Goal: Task Accomplishment & Management: Manage account settings

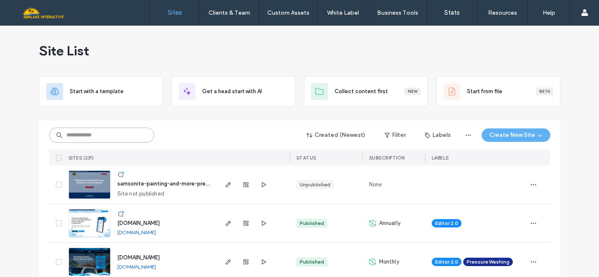
click at [114, 135] on input at bounding box center [101, 135] width 105 height 15
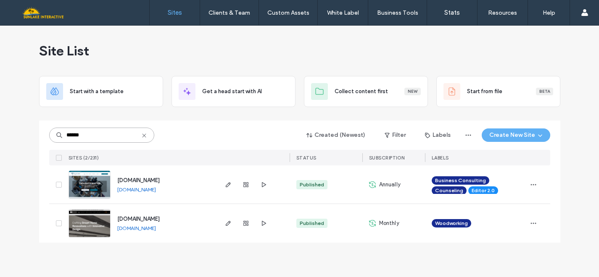
type input "******"
click at [88, 226] on img at bounding box center [89, 238] width 41 height 57
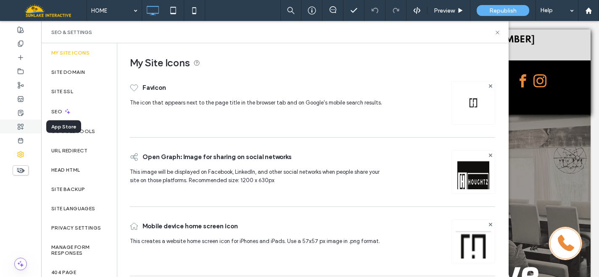
click at [23, 125] on use at bounding box center [20, 126] width 5 height 5
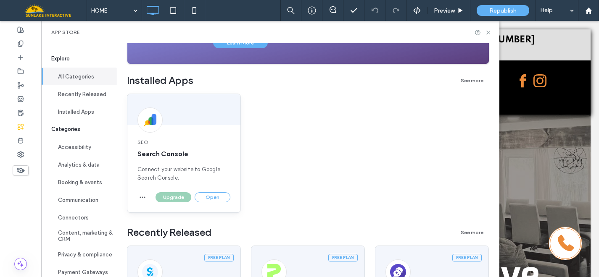
scroll to position [128, 0]
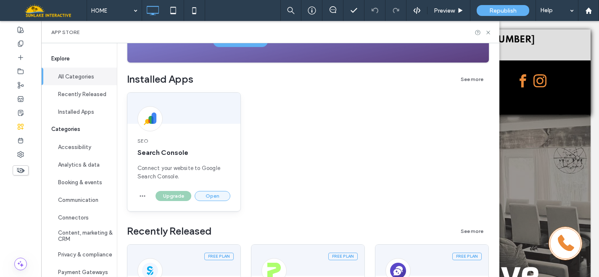
click at [208, 196] on button "Open" at bounding box center [213, 196] width 36 height 10
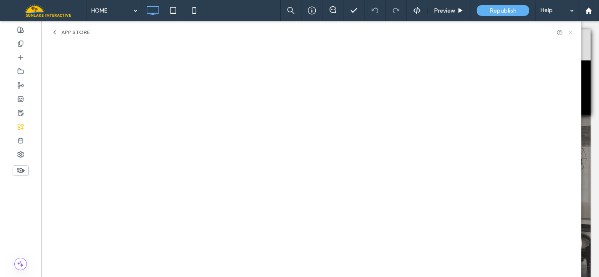
click at [569, 32] on icon at bounding box center [570, 32] width 6 height 6
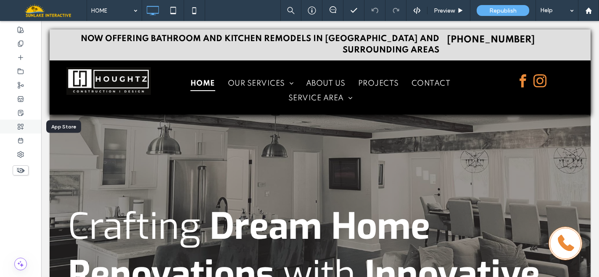
click at [22, 129] on use at bounding box center [20, 126] width 5 height 5
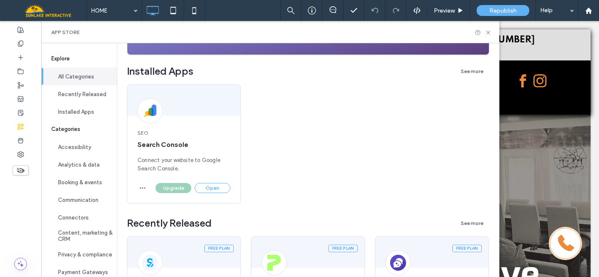
scroll to position [148, 0]
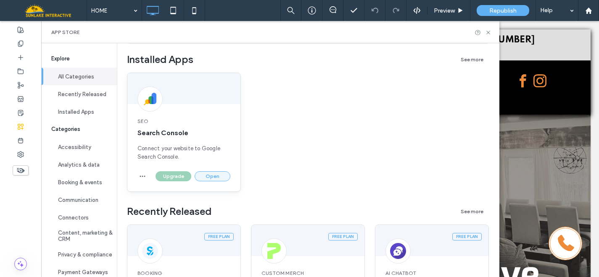
click at [202, 176] on button "Open" at bounding box center [213, 176] width 36 height 10
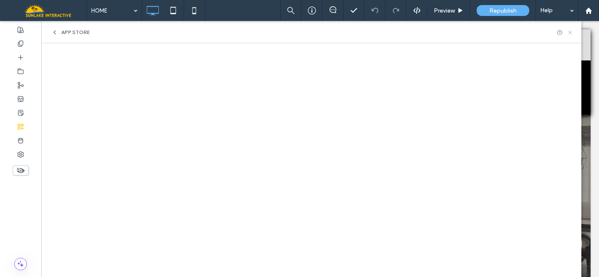
click at [570, 33] on icon at bounding box center [570, 32] width 6 height 6
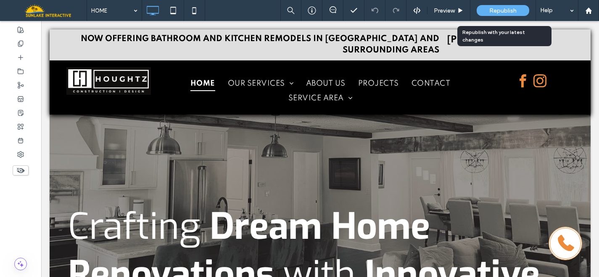
click at [504, 8] on span "Republish" at bounding box center [502, 10] width 27 height 7
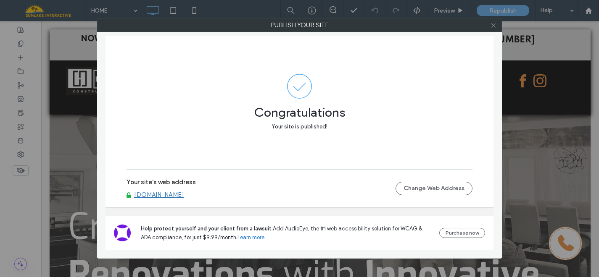
click at [490, 26] on icon at bounding box center [493, 25] width 6 height 6
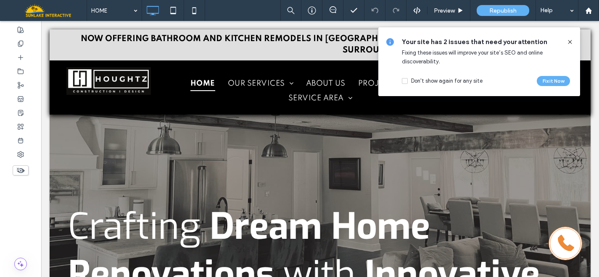
click at [571, 41] on use at bounding box center [570, 42] width 4 height 4
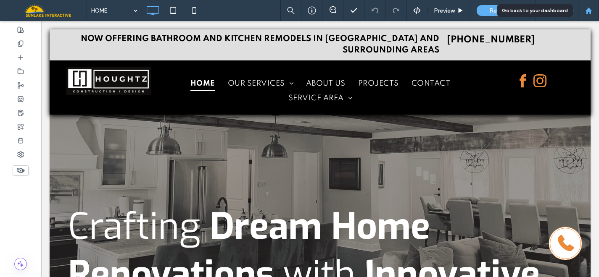
click at [585, 10] on use at bounding box center [588, 10] width 6 height 6
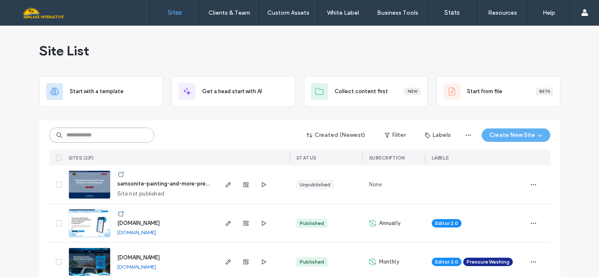
click at [141, 134] on input at bounding box center [101, 135] width 105 height 15
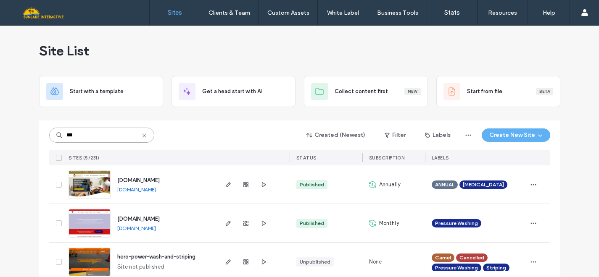
type input "***"
click at [160, 218] on span "[DOMAIN_NAME]" at bounding box center [138, 219] width 42 height 6
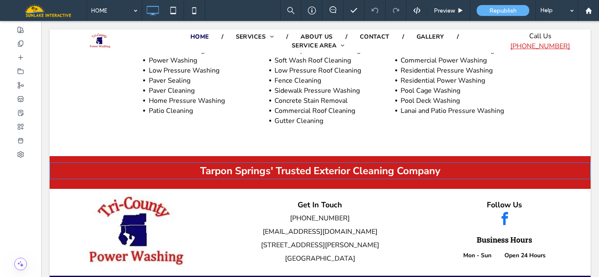
scroll to position [2390, 0]
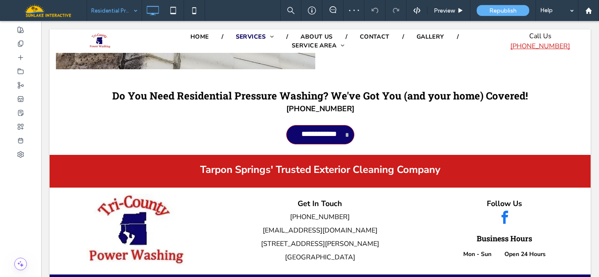
scroll to position [1387, 0]
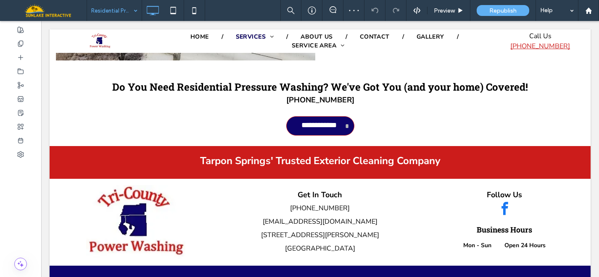
click at [116, 11] on input at bounding box center [112, 10] width 42 height 21
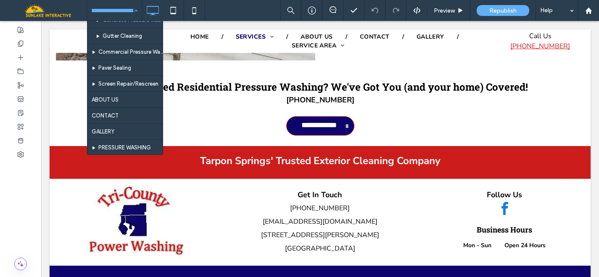
scroll to position [95, 0]
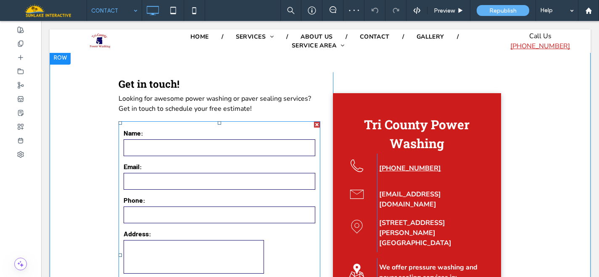
scroll to position [204, 0]
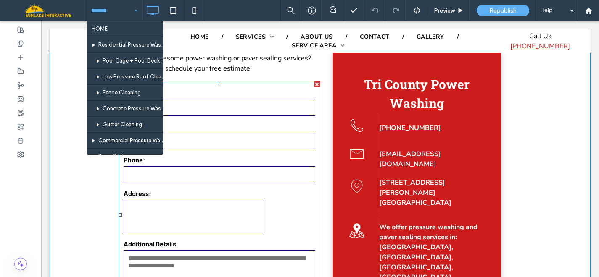
click at [221, 153] on form "**********" at bounding box center [219, 216] width 204 height 265
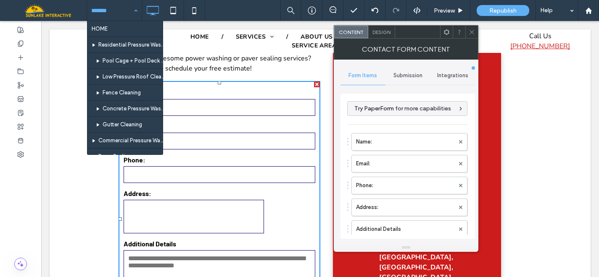
click at [471, 33] on icon at bounding box center [472, 32] width 6 height 6
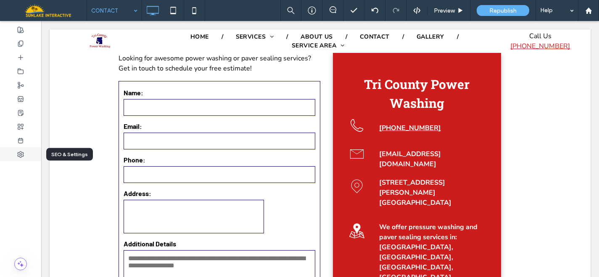
click at [26, 150] on div at bounding box center [20, 154] width 41 height 14
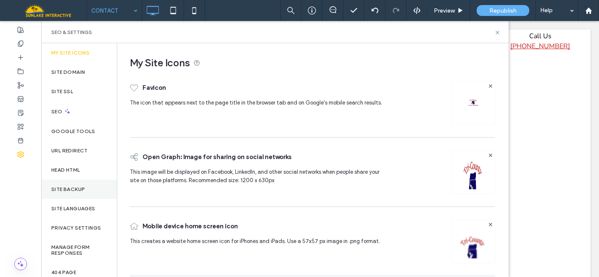
click at [65, 186] on div "Site Backup" at bounding box center [79, 189] width 76 height 19
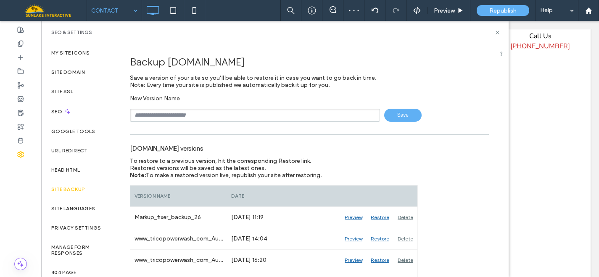
click at [184, 118] on input "text" at bounding box center [255, 115] width 250 height 13
type input "**********"
click at [391, 113] on span "Save" at bounding box center [402, 115] width 37 height 13
click at [499, 33] on icon at bounding box center [497, 32] width 6 height 6
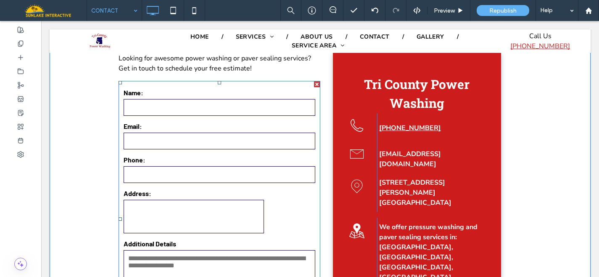
click at [243, 179] on input "tel" at bounding box center [220, 174] width 192 height 17
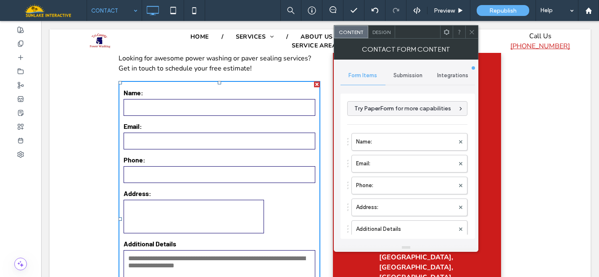
click at [314, 86] on div at bounding box center [317, 85] width 6 height 6
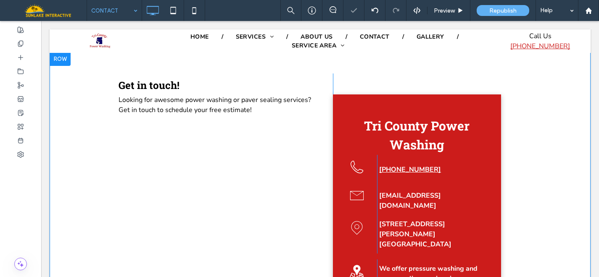
scroll to position [160, 0]
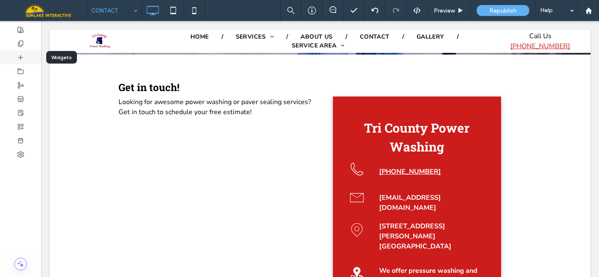
click at [23, 60] on icon at bounding box center [20, 57] width 7 height 7
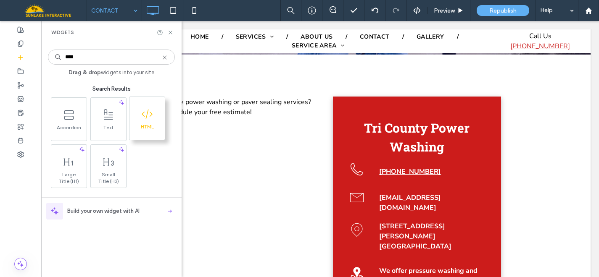
type input "****"
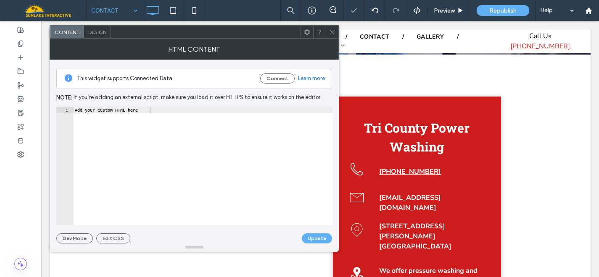
type textarea "**********"
click at [155, 109] on div "Add your custom HTML here" at bounding box center [202, 173] width 259 height 132
paste textarea "Cursor at row 1"
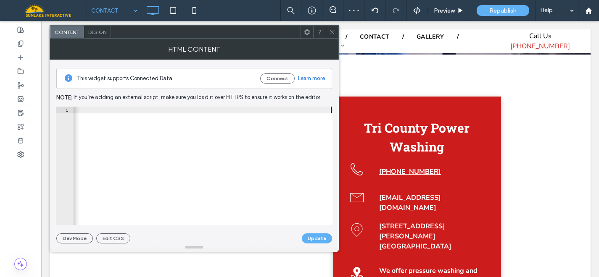
scroll to position [0, 982]
click at [311, 239] on button "Update" at bounding box center [317, 239] width 30 height 10
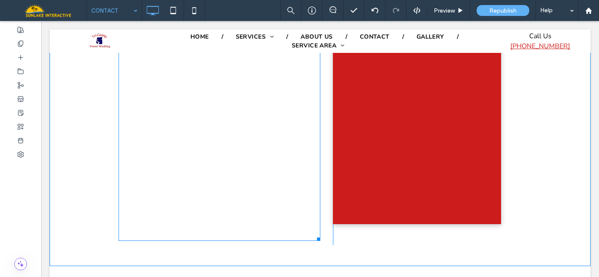
scroll to position [577, 0]
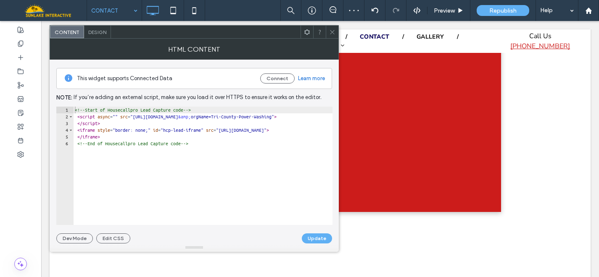
click at [329, 34] on icon at bounding box center [332, 32] width 6 height 6
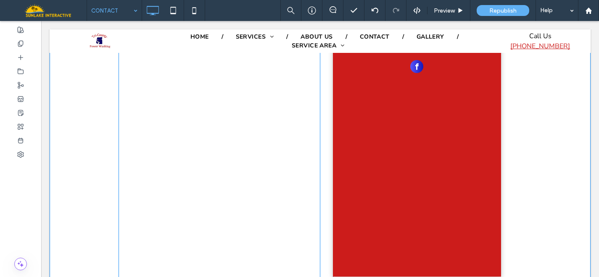
scroll to position [503, 0]
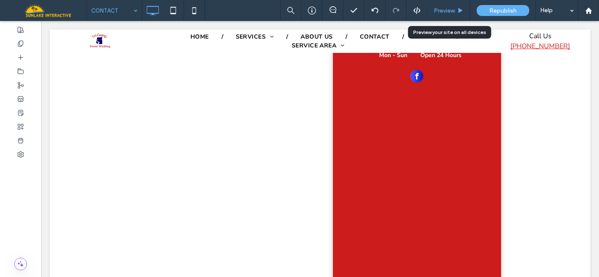
click at [455, 12] on div "Preview" at bounding box center [448, 10] width 42 height 7
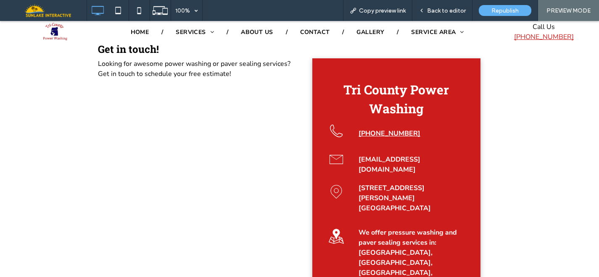
scroll to position [174, 0]
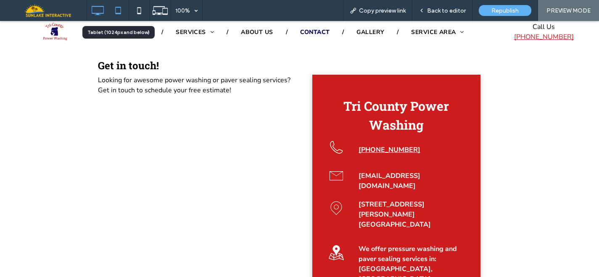
click at [121, 11] on use at bounding box center [118, 10] width 5 height 7
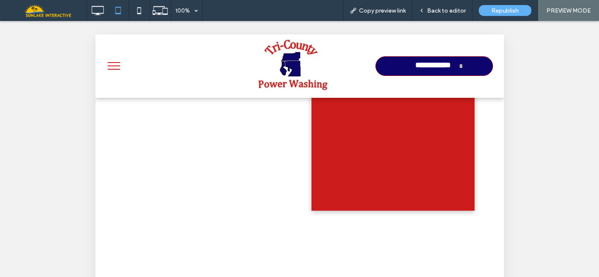
scroll to position [595, 0]
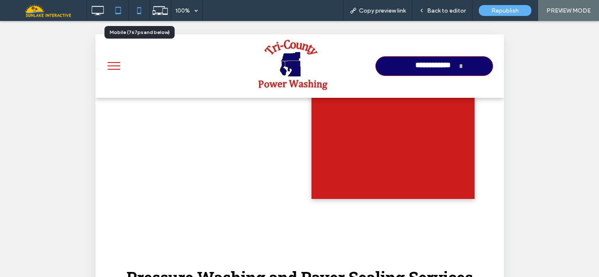
click at [140, 11] on icon at bounding box center [139, 10] width 17 height 17
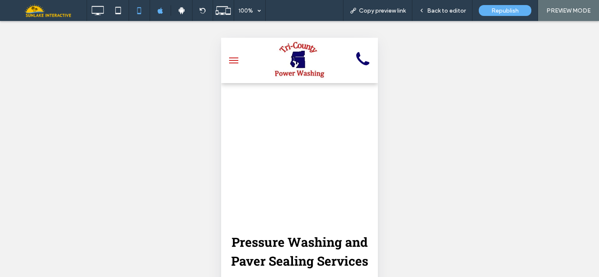
scroll to position [916, 0]
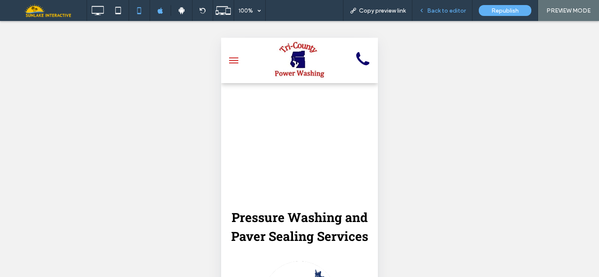
click at [429, 10] on span "Back to editor" at bounding box center [446, 10] width 39 height 7
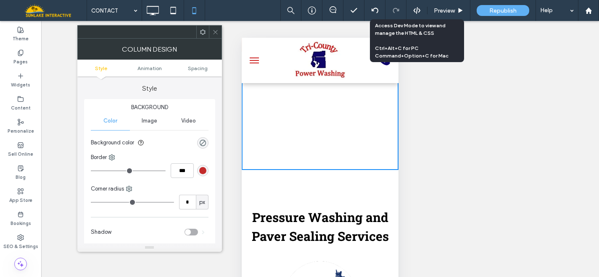
click at [217, 31] on icon at bounding box center [215, 32] width 6 height 6
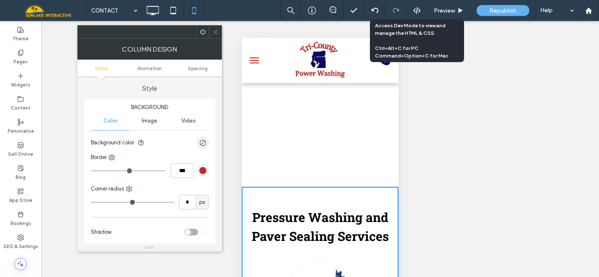
click at [213, 33] on use at bounding box center [215, 32] width 4 height 4
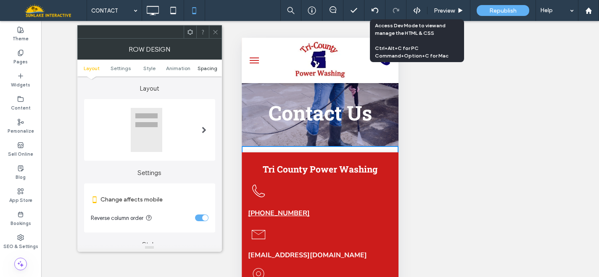
click at [204, 68] on span "Spacing" at bounding box center [207, 68] width 20 height 6
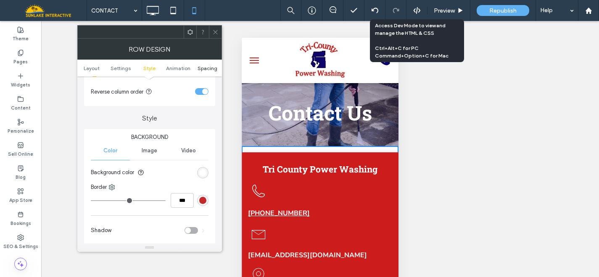
scroll to position [323, 0]
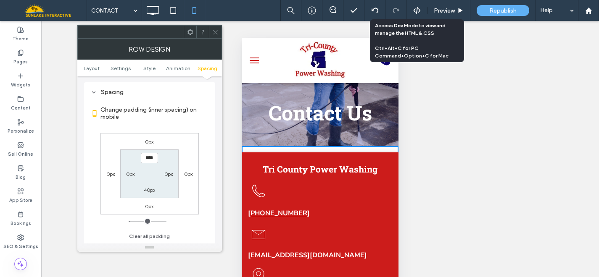
click at [145, 190] on label "40px" at bounding box center [149, 190] width 11 height 6
type input "**"
type input "****"
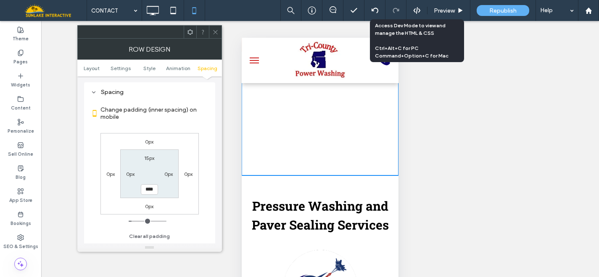
scroll to position [920, 0]
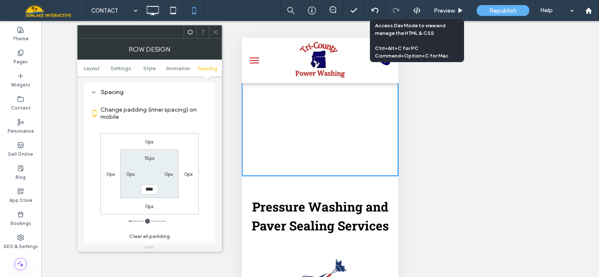
click at [146, 193] on input "****" at bounding box center [149, 189] width 17 height 11
type input "*"
type input "***"
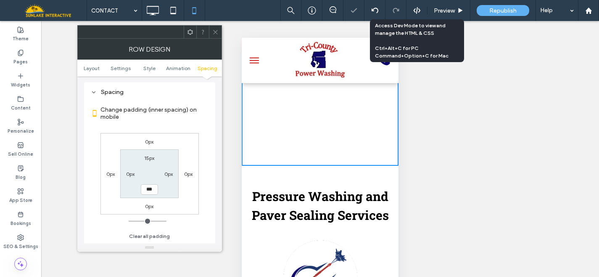
click at [216, 34] on icon at bounding box center [215, 32] width 6 height 6
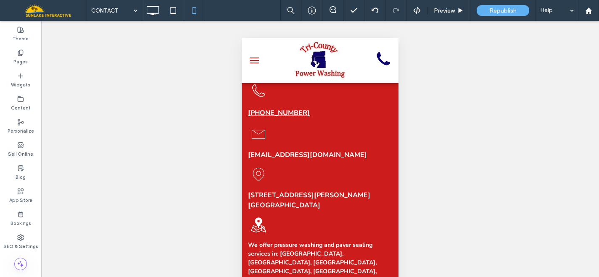
scroll to position [66, 0]
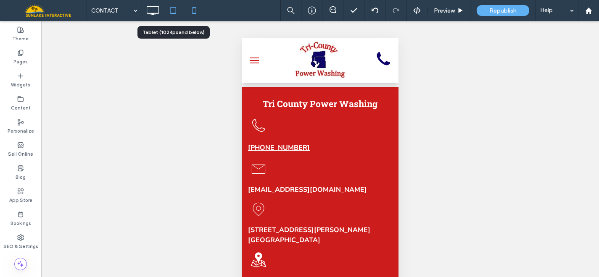
click at [170, 12] on icon at bounding box center [173, 10] width 17 height 17
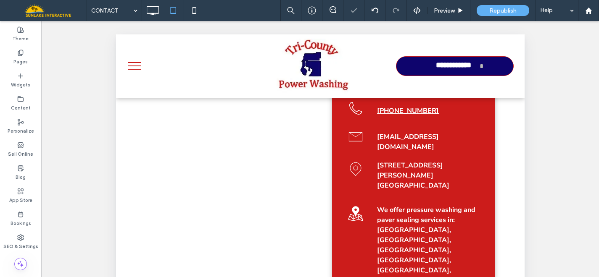
scroll to position [0, 0]
click at [154, 12] on icon at bounding box center [152, 10] width 17 height 17
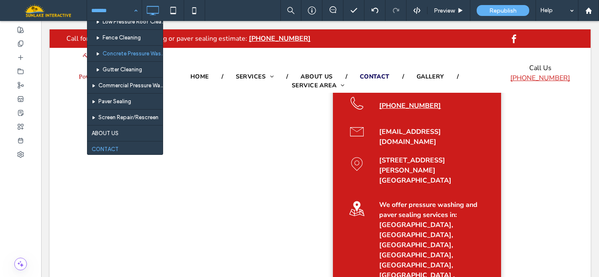
scroll to position [95, 0]
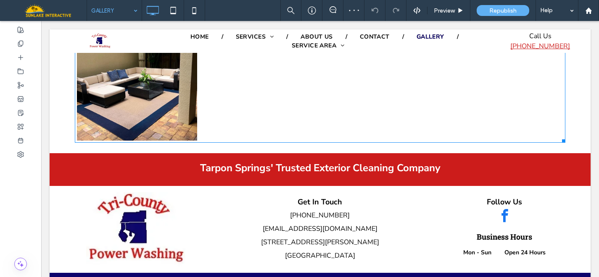
scroll to position [1292, 0]
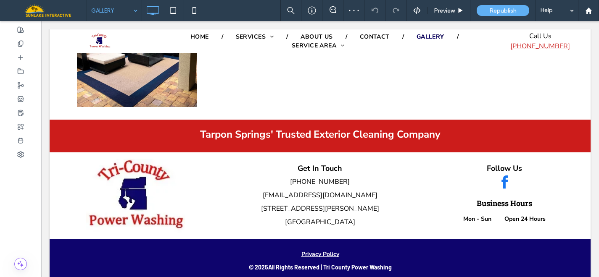
click at [112, 11] on input at bounding box center [112, 10] width 42 height 21
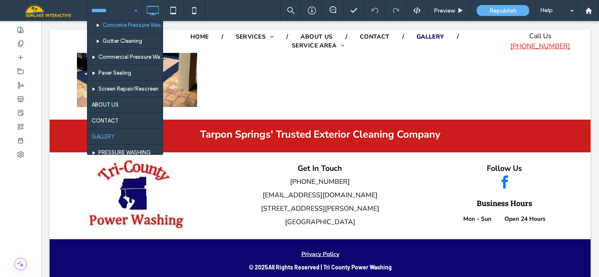
scroll to position [95, 0]
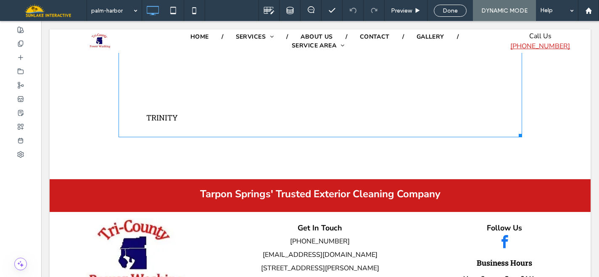
scroll to position [1812, 0]
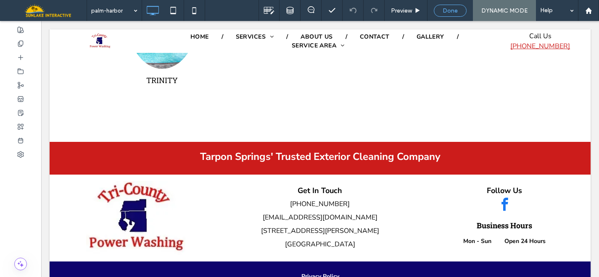
click at [451, 9] on span "Done" at bounding box center [449, 10] width 15 height 7
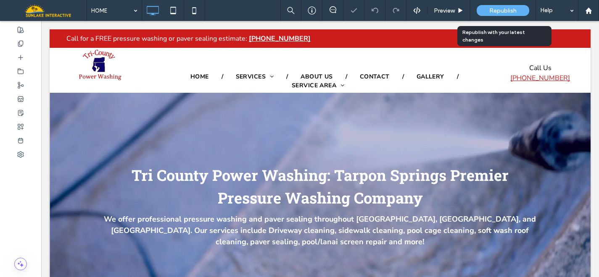
click at [499, 5] on div "Republish" at bounding box center [502, 10] width 53 height 11
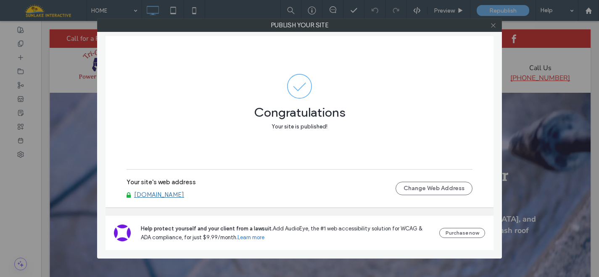
click at [492, 30] on span at bounding box center [493, 25] width 6 height 13
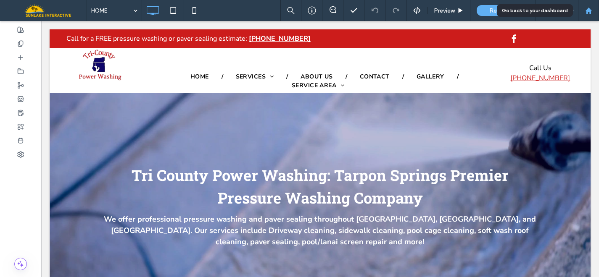
click at [590, 12] on use at bounding box center [588, 10] width 6 height 6
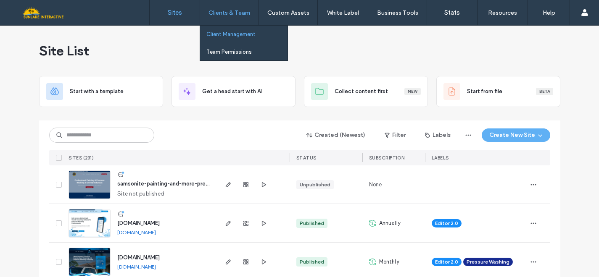
click at [238, 39] on link "Client Management" at bounding box center [246, 34] width 81 height 17
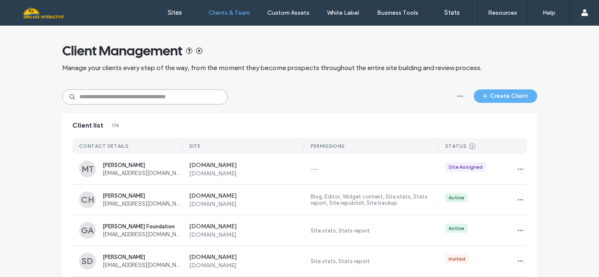
click at [134, 98] on input at bounding box center [145, 96] width 166 height 15
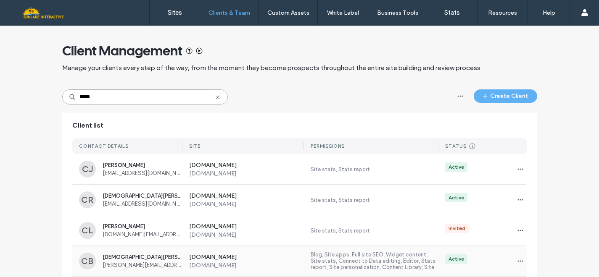
type input "*****"
click at [517, 168] on icon "button" at bounding box center [520, 169] width 7 height 7
click at [540, 190] on span "Sites & Permissions" at bounding box center [551, 191] width 47 height 8
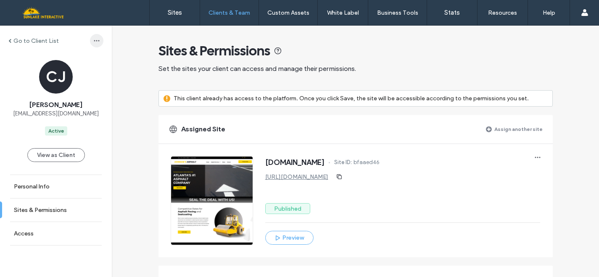
click at [93, 38] on icon "button" at bounding box center [96, 40] width 7 height 7
click at [105, 135] on div "CJ Christopher Johnson johnsonsasphalt18@gmail.com Active" at bounding box center [56, 98] width 112 height 76
click at [55, 187] on link "Personal Info" at bounding box center [56, 186] width 112 height 23
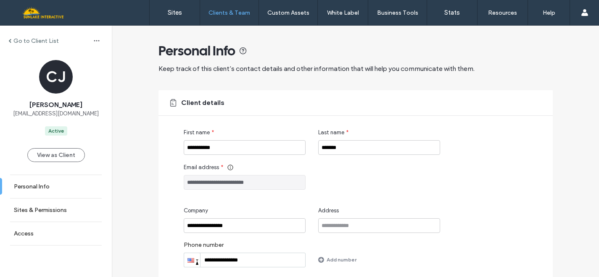
click at [33, 38] on label "Go to Client List" at bounding box center [35, 40] width 45 height 7
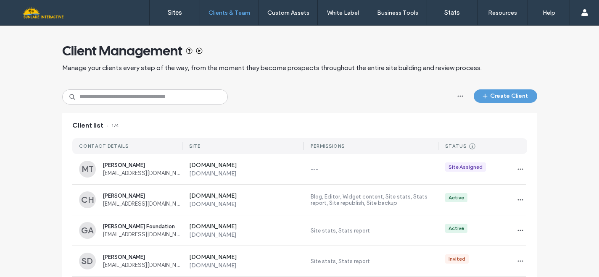
click at [522, 98] on button "Create Client" at bounding box center [505, 95] width 63 height 13
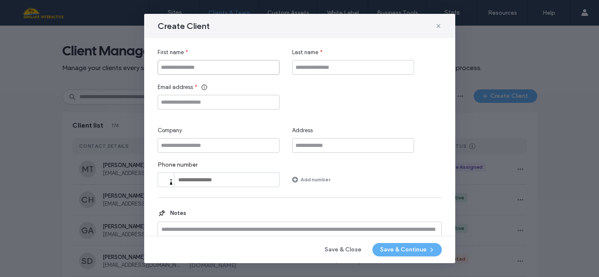
click at [265, 65] on input "First name" at bounding box center [219, 67] width 122 height 15
type input "*****"
type input "*******"
click at [203, 102] on input "Email address" at bounding box center [219, 102] width 122 height 15
paste input "**********"
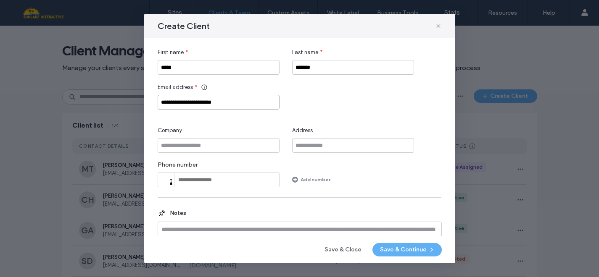
click at [163, 103] on input "**********" at bounding box center [219, 102] width 122 height 15
type input "**********"
click at [177, 147] on input "Company" at bounding box center [219, 145] width 122 height 15
type input "**********"
click at [308, 165] on div "Phone number Phone Add number" at bounding box center [300, 174] width 284 height 26
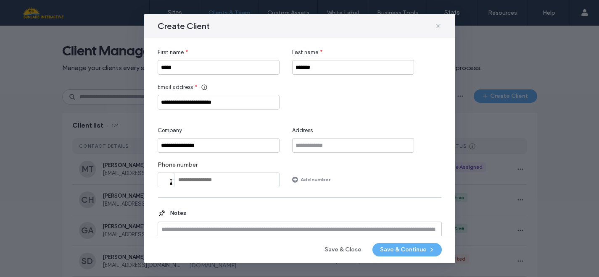
scroll to position [30, 0]
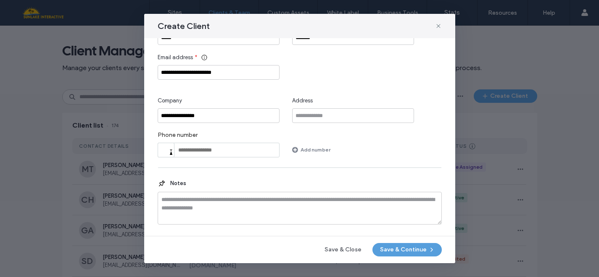
click at [400, 248] on button "Save & Continue" at bounding box center [406, 249] width 69 height 13
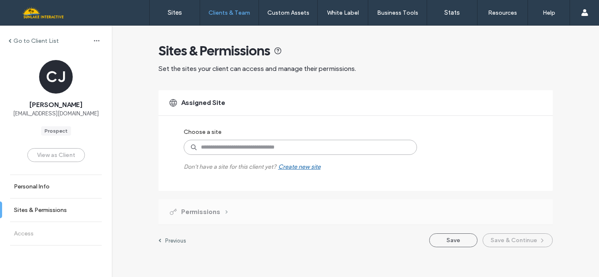
click at [226, 150] on input at bounding box center [300, 147] width 233 height 15
type input "****"
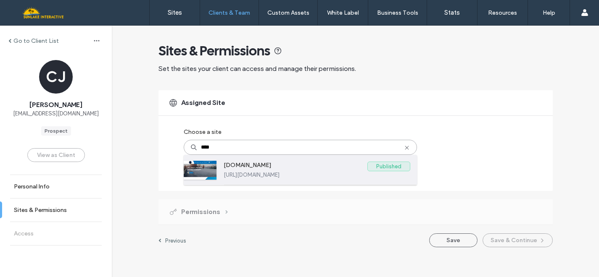
click at [259, 171] on label "www.discountasphalt.net" at bounding box center [296, 167] width 144 height 10
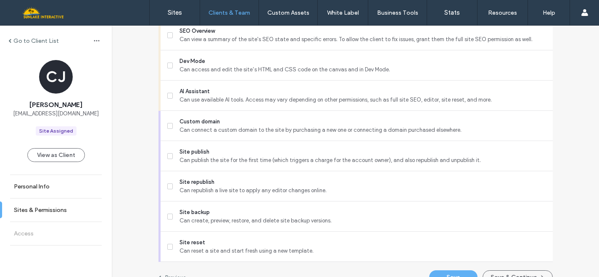
scroll to position [792, 0]
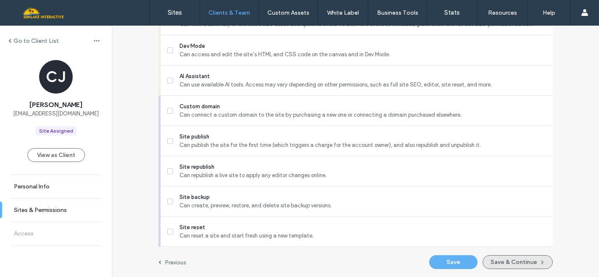
click at [522, 262] on button "Save & Continue" at bounding box center [517, 262] width 70 height 14
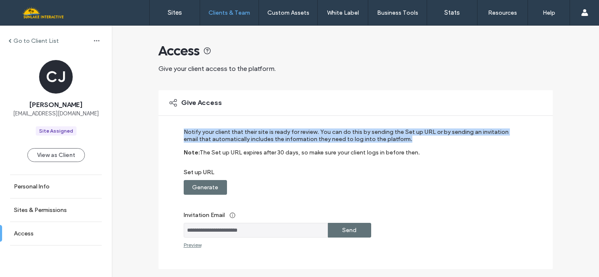
drag, startPoint x: 178, startPoint y: 132, endPoint x: 370, endPoint y: 143, distance: 192.3
click at [370, 143] on div "**********" at bounding box center [355, 179] width 394 height 179
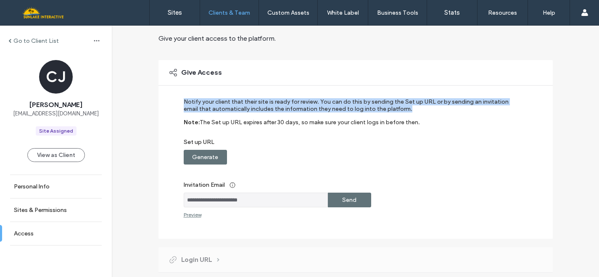
scroll to position [31, 0]
click at [345, 199] on label "Send" at bounding box center [349, 200] width 14 height 16
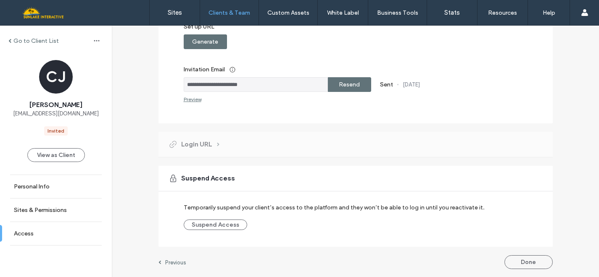
scroll to position [0, 0]
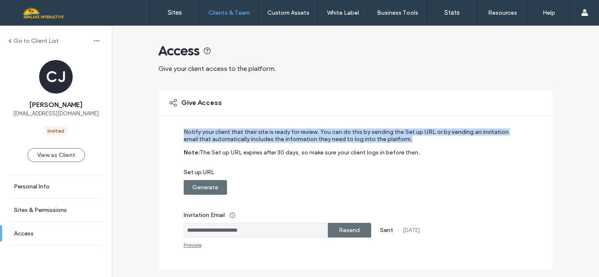
click at [256, 162] on label "The Set up URL expires after 30 days, so make sure your client logs in before t…" at bounding box center [310, 159] width 220 height 20
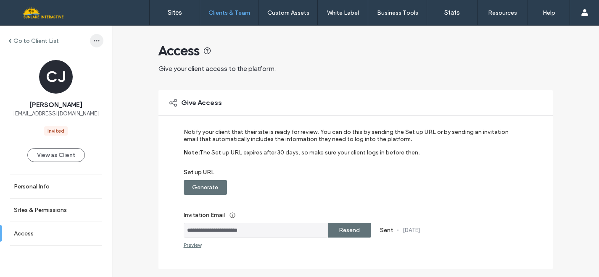
click at [93, 39] on icon "button" at bounding box center [96, 40] width 7 height 7
click at [50, 196] on link "Personal Info" at bounding box center [56, 186] width 112 height 23
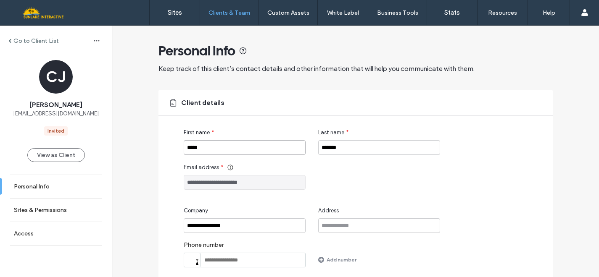
click at [203, 146] on input "*****" at bounding box center [245, 147] width 122 height 15
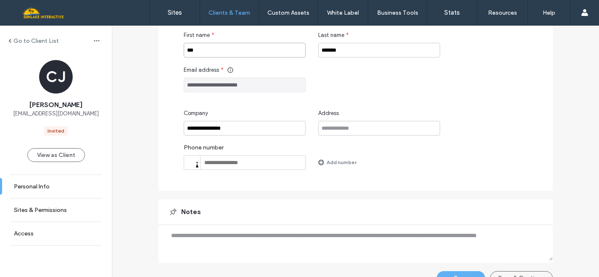
scroll to position [114, 0]
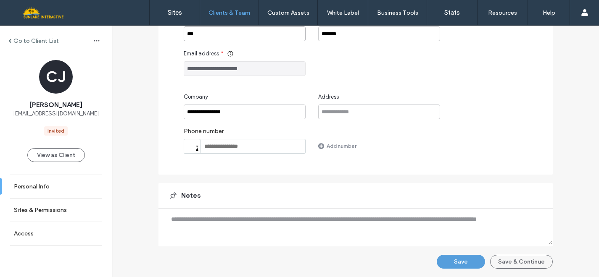
type input "***"
click at [452, 262] on button "Save" at bounding box center [461, 262] width 48 height 14
click at [512, 259] on button "Save & Continue" at bounding box center [521, 262] width 63 height 14
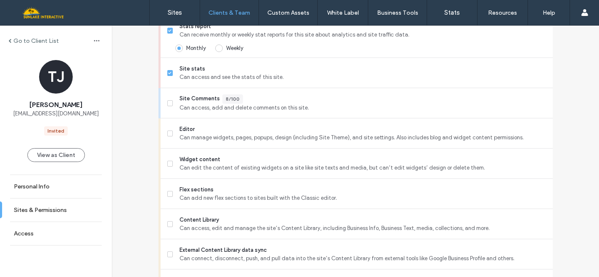
scroll to position [282, 0]
click at [48, 190] on link "Personal Info" at bounding box center [56, 186] width 112 height 23
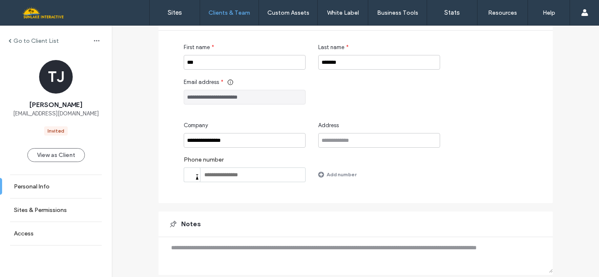
scroll to position [53, 0]
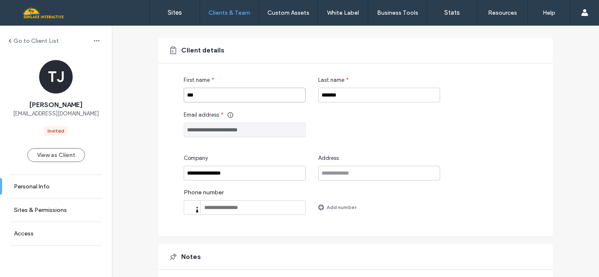
click at [203, 92] on input "***" at bounding box center [245, 95] width 122 height 15
type input "*****"
click at [345, 137] on div "**********" at bounding box center [368, 124] width 369 height 26
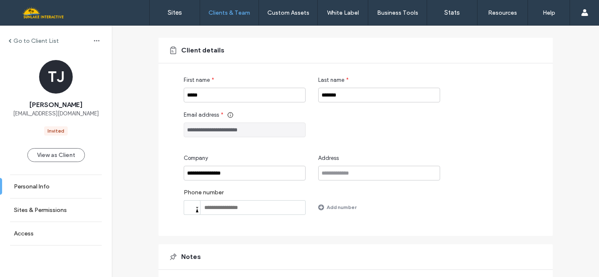
scroll to position [114, 0]
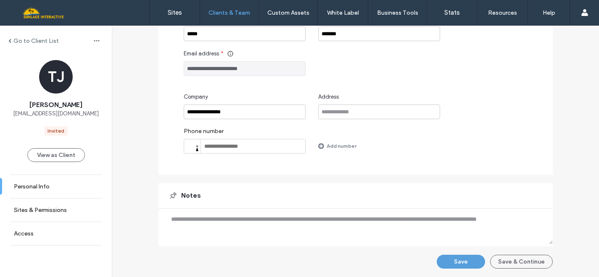
click at [461, 255] on button "Save" at bounding box center [461, 262] width 48 height 14
click at [34, 218] on link "Sites & Permissions" at bounding box center [56, 210] width 112 height 23
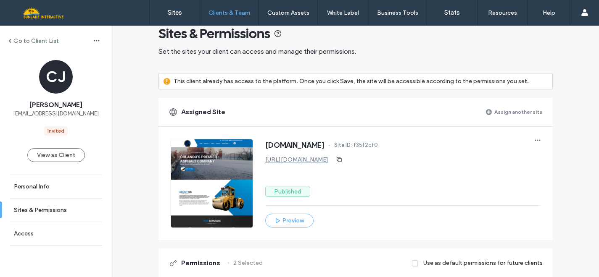
scroll to position [19, 0]
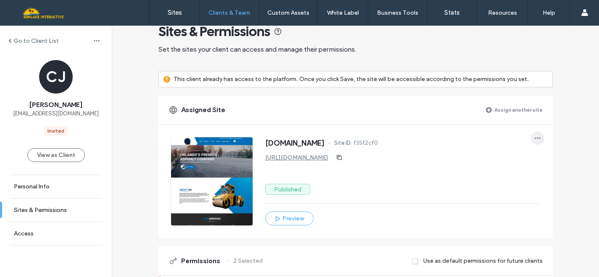
click at [536, 136] on icon "button" at bounding box center [537, 138] width 7 height 7
click at [503, 163] on span "Unassign site" at bounding box center [499, 160] width 33 height 8
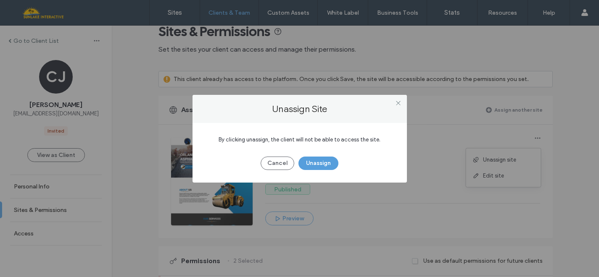
click at [309, 163] on button "Unassign" at bounding box center [318, 163] width 40 height 13
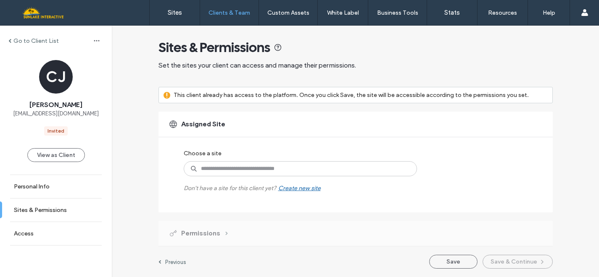
scroll to position [3, 0]
click at [290, 163] on input at bounding box center [300, 168] width 233 height 15
type input "****"
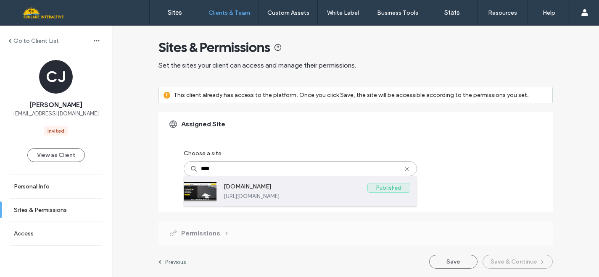
click at [340, 203] on div "www.johnsonsasphalt.com Published https://www.johnsonsasphalt.com" at bounding box center [317, 191] width 187 height 30
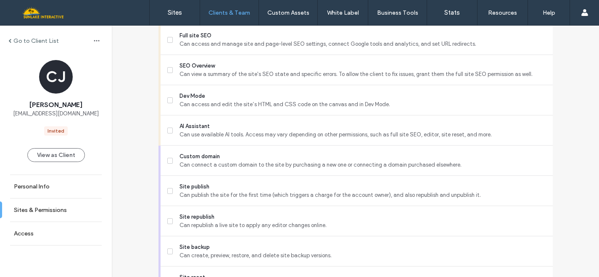
scroll to position [817, 0]
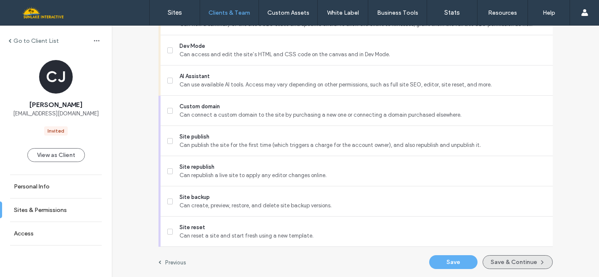
click at [499, 264] on button "Save & Continue" at bounding box center [517, 262] width 70 height 14
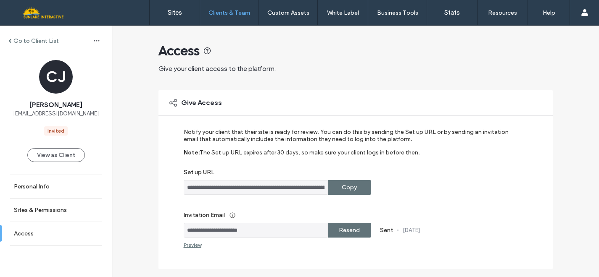
click at [346, 233] on label "Resend" at bounding box center [349, 231] width 21 height 16
click at [174, 18] on link "Sites" at bounding box center [175, 12] width 50 height 25
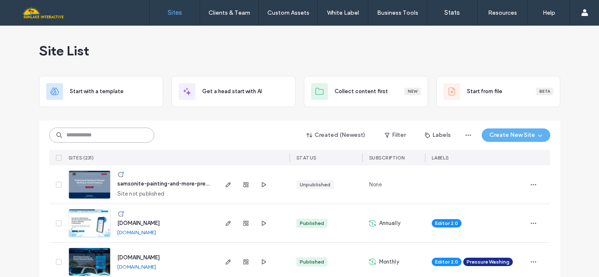
click at [93, 141] on input at bounding box center [101, 135] width 105 height 15
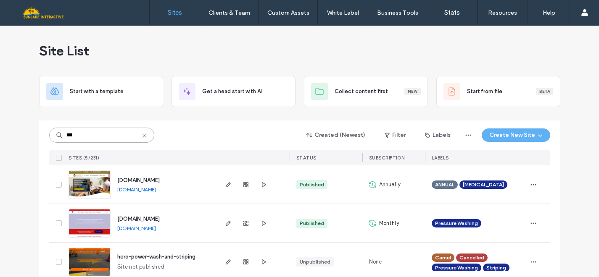
type input "***"
click at [127, 220] on span "www.tricopowerwash.com" at bounding box center [138, 219] width 42 height 6
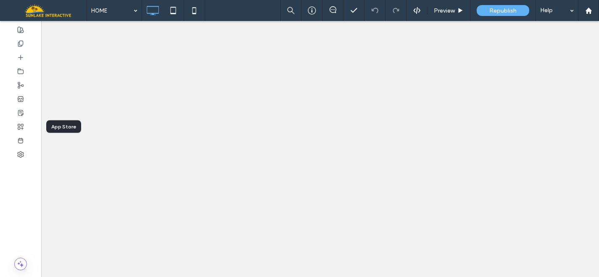
click at [25, 126] on div at bounding box center [20, 127] width 41 height 14
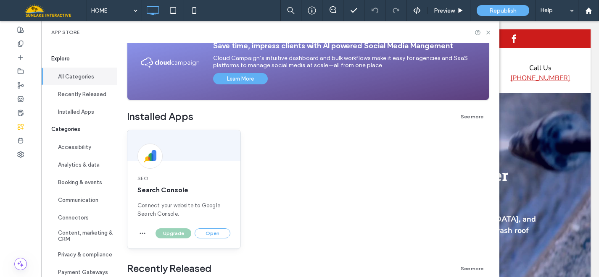
scroll to position [92, 0]
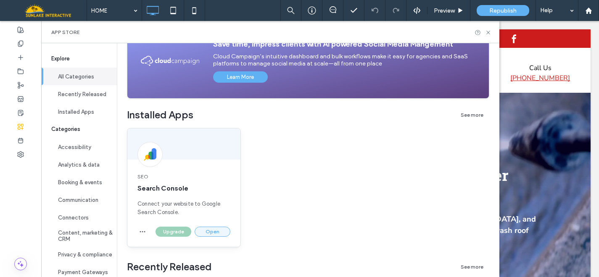
click at [217, 232] on button "Open" at bounding box center [213, 232] width 36 height 10
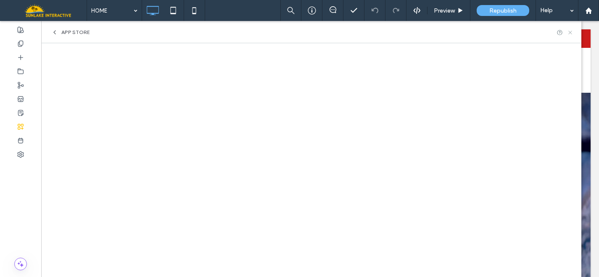
click at [571, 33] on icon at bounding box center [570, 32] width 6 height 6
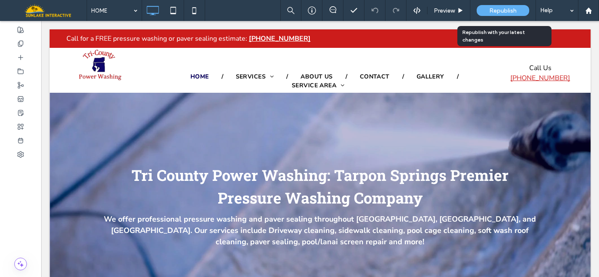
click at [497, 10] on span "Republish" at bounding box center [502, 10] width 27 height 7
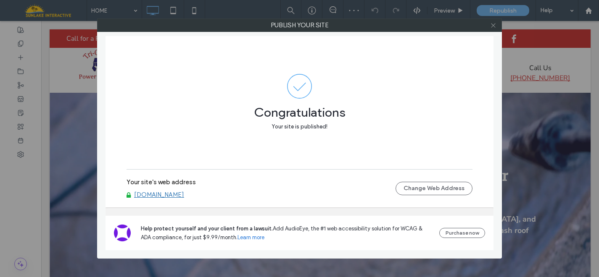
click at [491, 27] on icon at bounding box center [493, 25] width 6 height 6
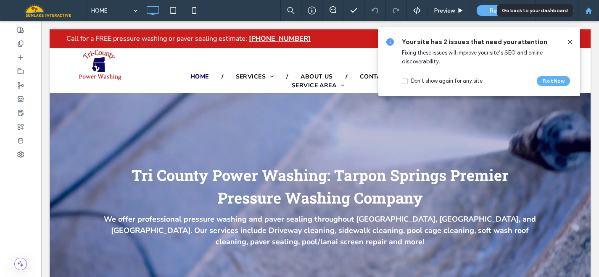
click at [587, 11] on use at bounding box center [588, 10] width 6 height 6
